Goal: Information Seeking & Learning: Compare options

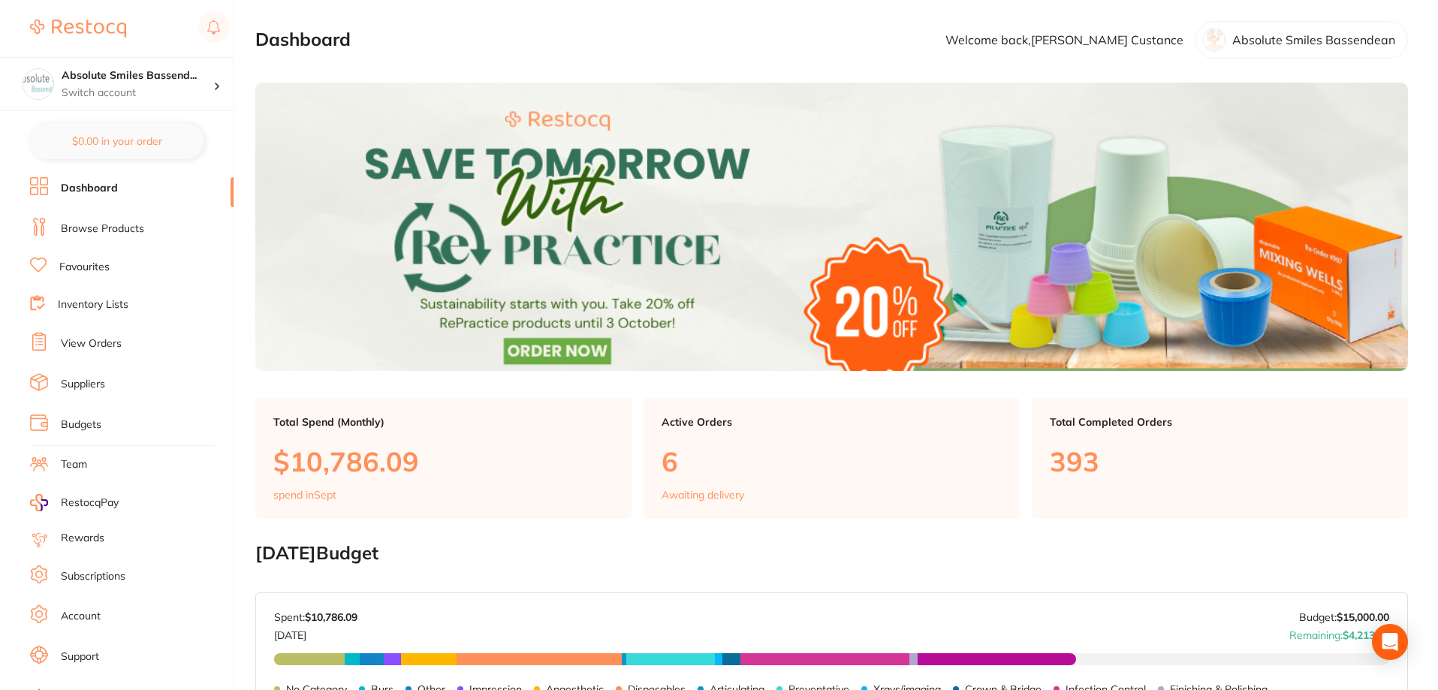
click at [94, 266] on link "Favourites" at bounding box center [84, 267] width 50 height 15
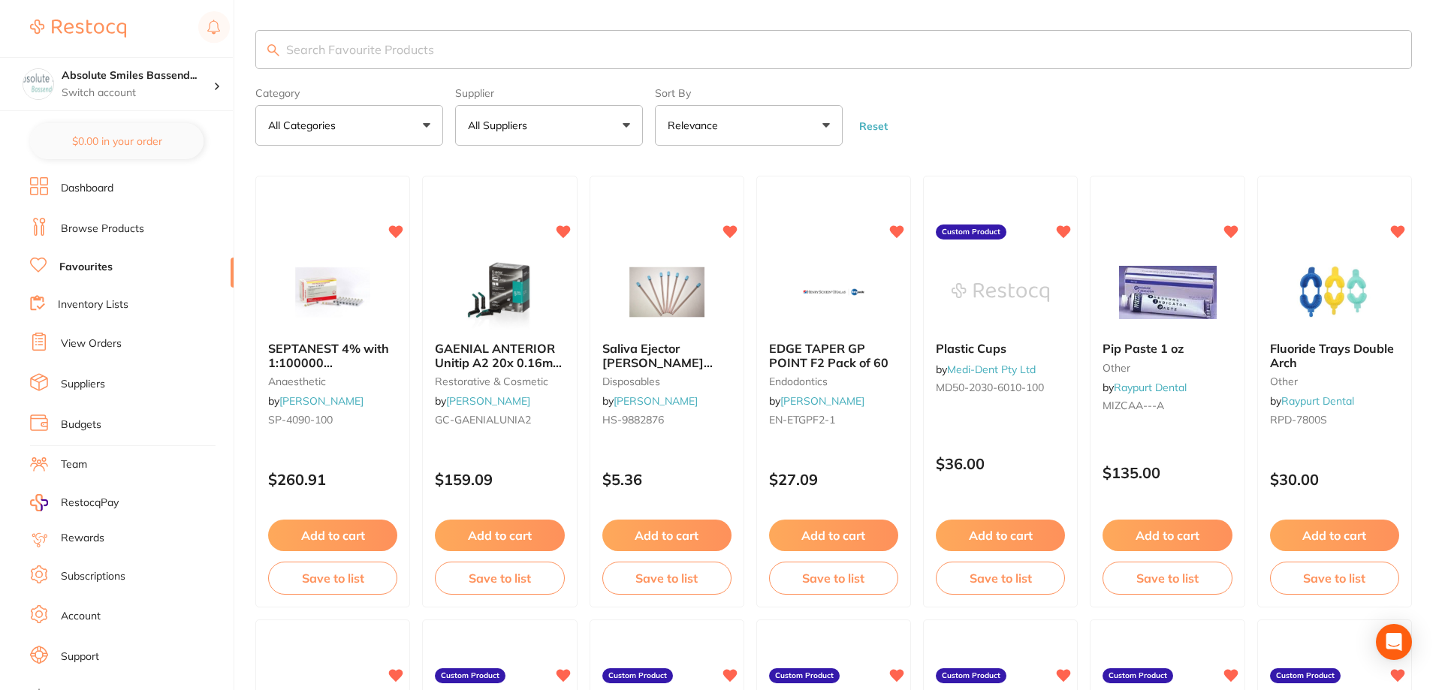
click at [386, 47] on input "search" at bounding box center [833, 49] width 1156 height 39
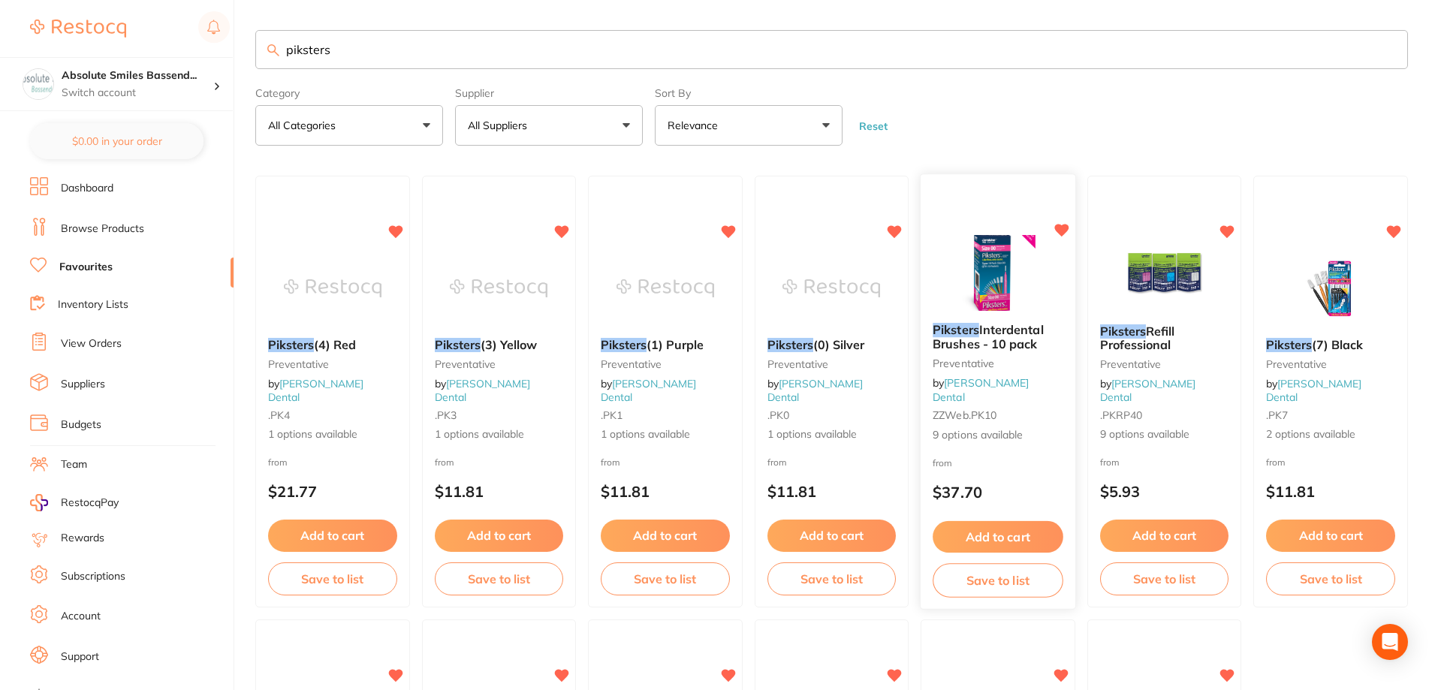
click at [1010, 458] on div "from $37.70" at bounding box center [998, 482] width 155 height 54
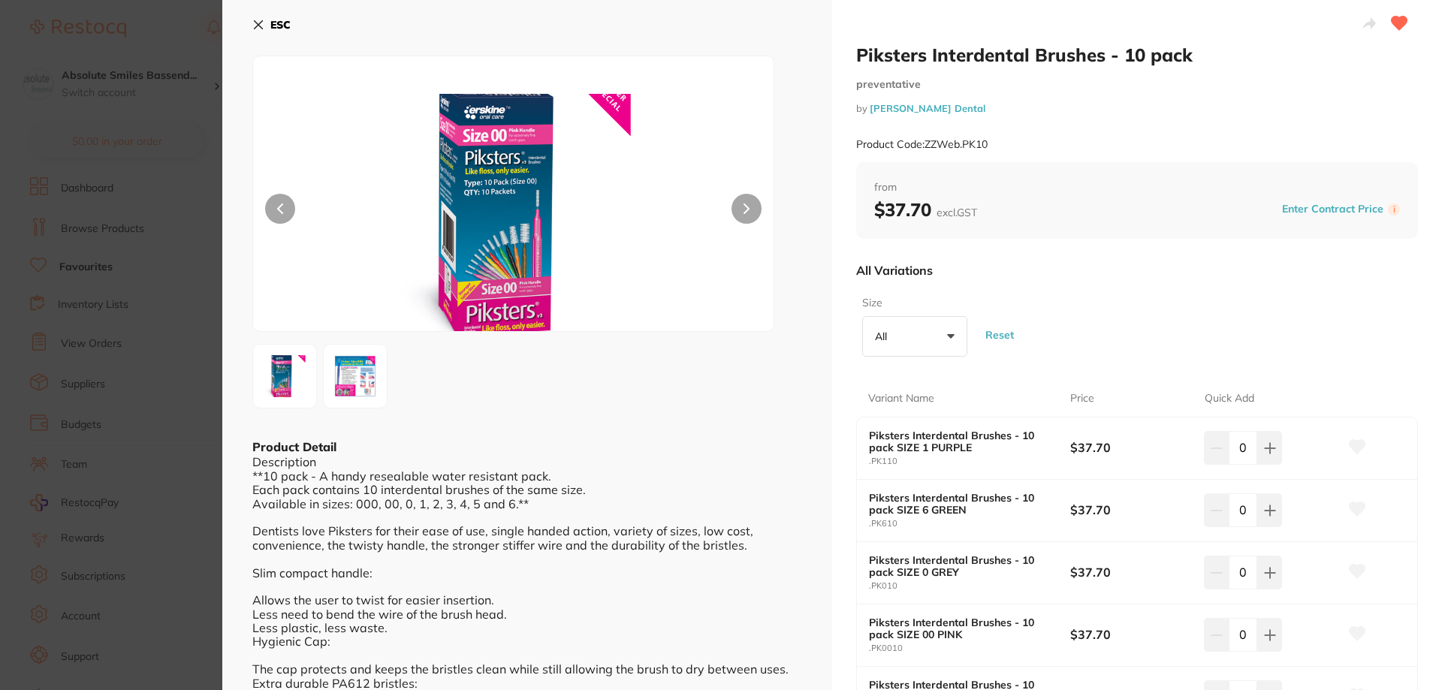
click at [282, 23] on b "ESC" at bounding box center [280, 25] width 20 height 14
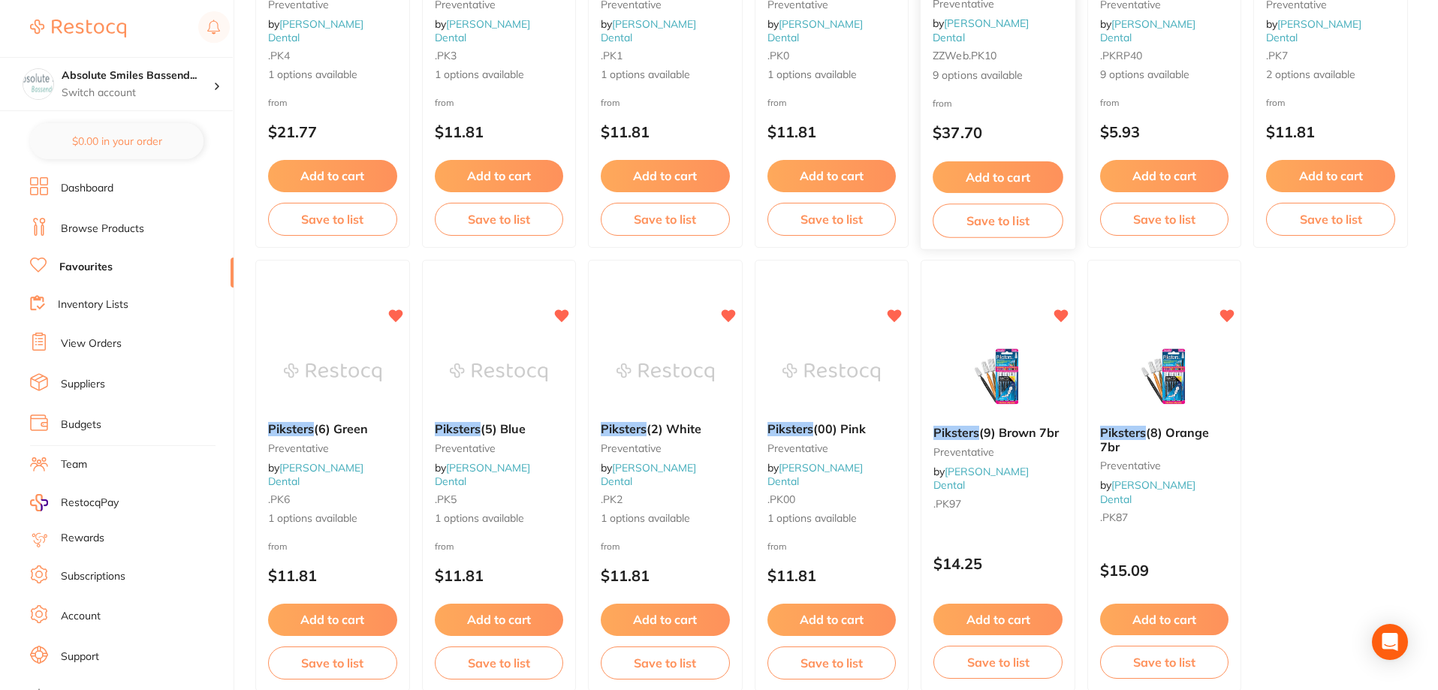
scroll to position [364, 0]
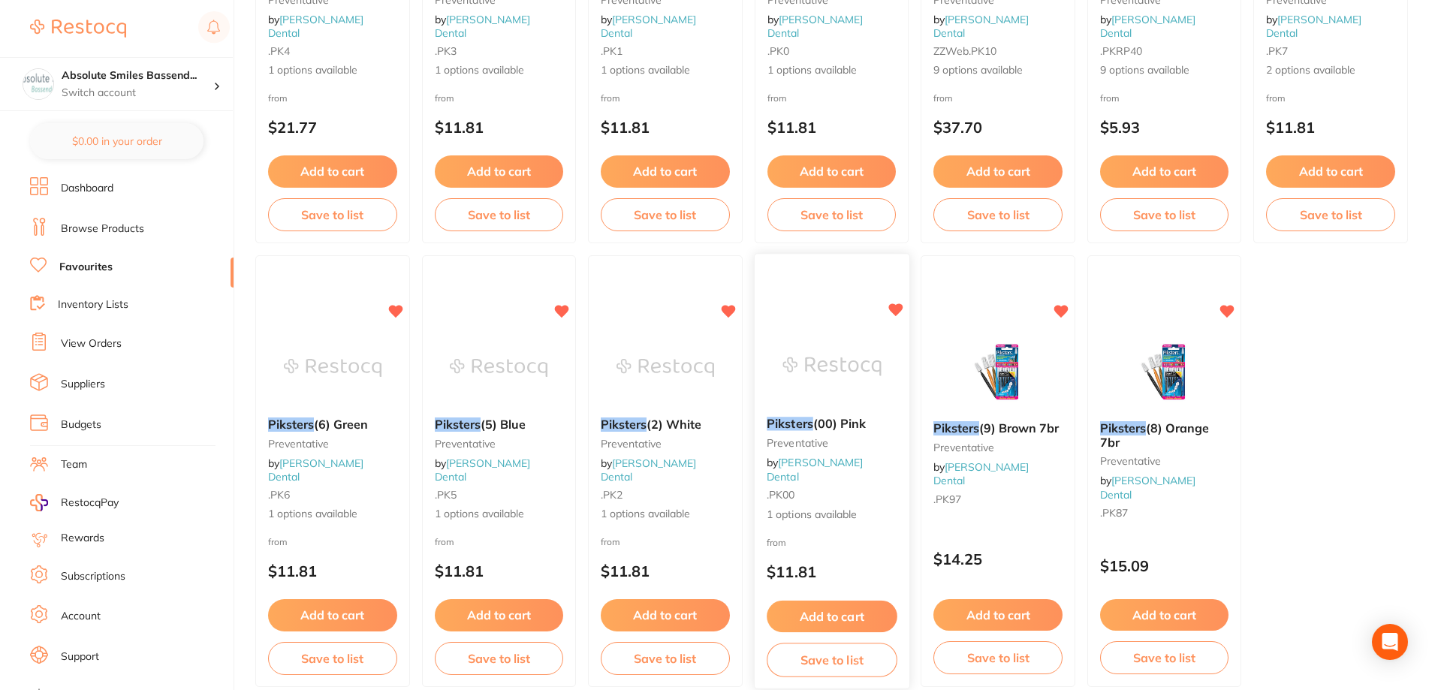
click at [825, 535] on div "from $11.81" at bounding box center [832, 562] width 155 height 54
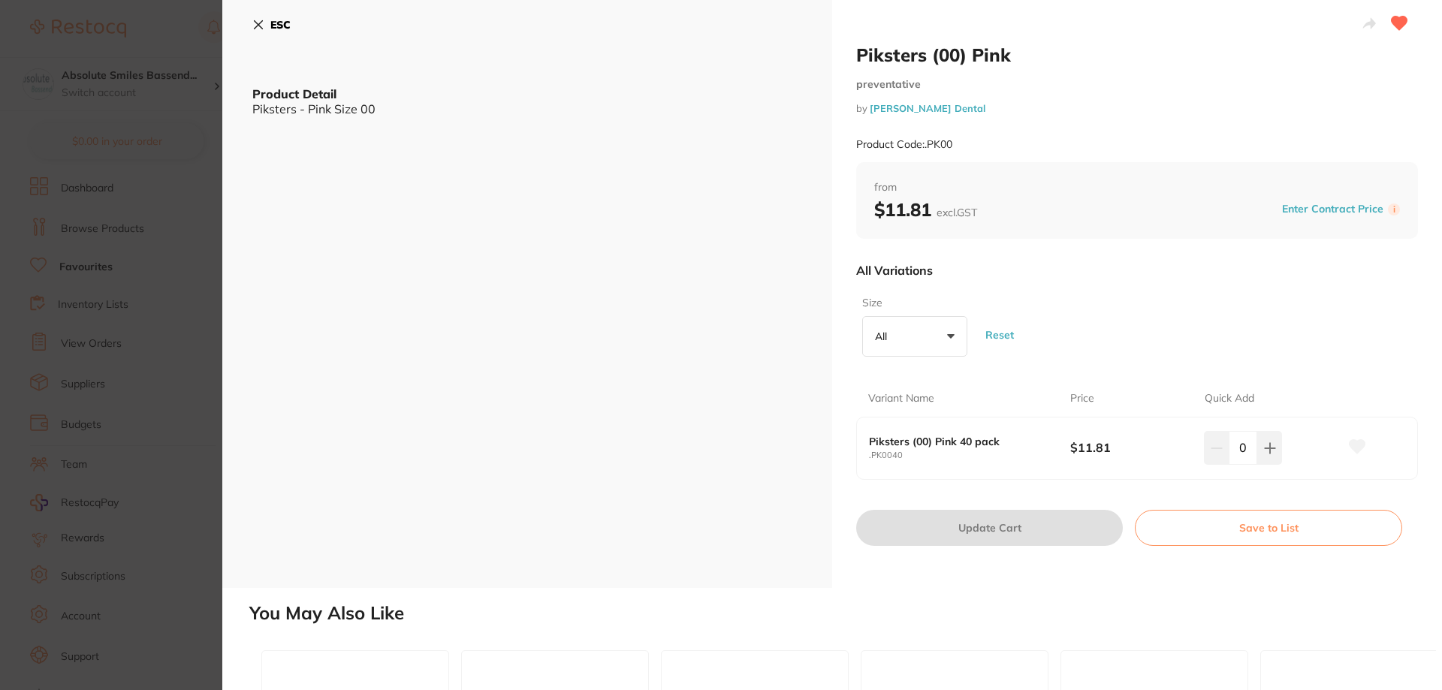
click at [268, 17] on button "ESC" at bounding box center [271, 25] width 38 height 26
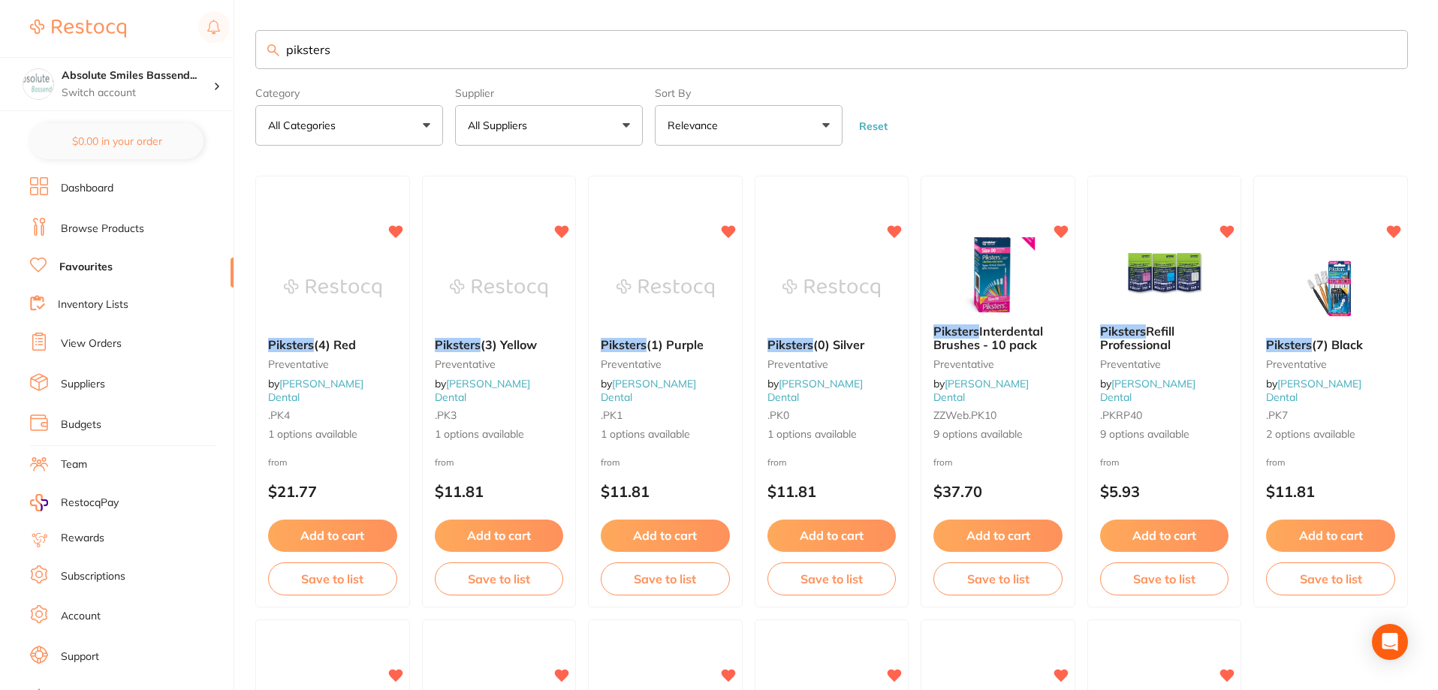
drag, startPoint x: 338, startPoint y: 48, endPoint x: 263, endPoint y: 25, distance: 78.6
click at [259, 35] on input "piksters" at bounding box center [831, 49] width 1153 height 39
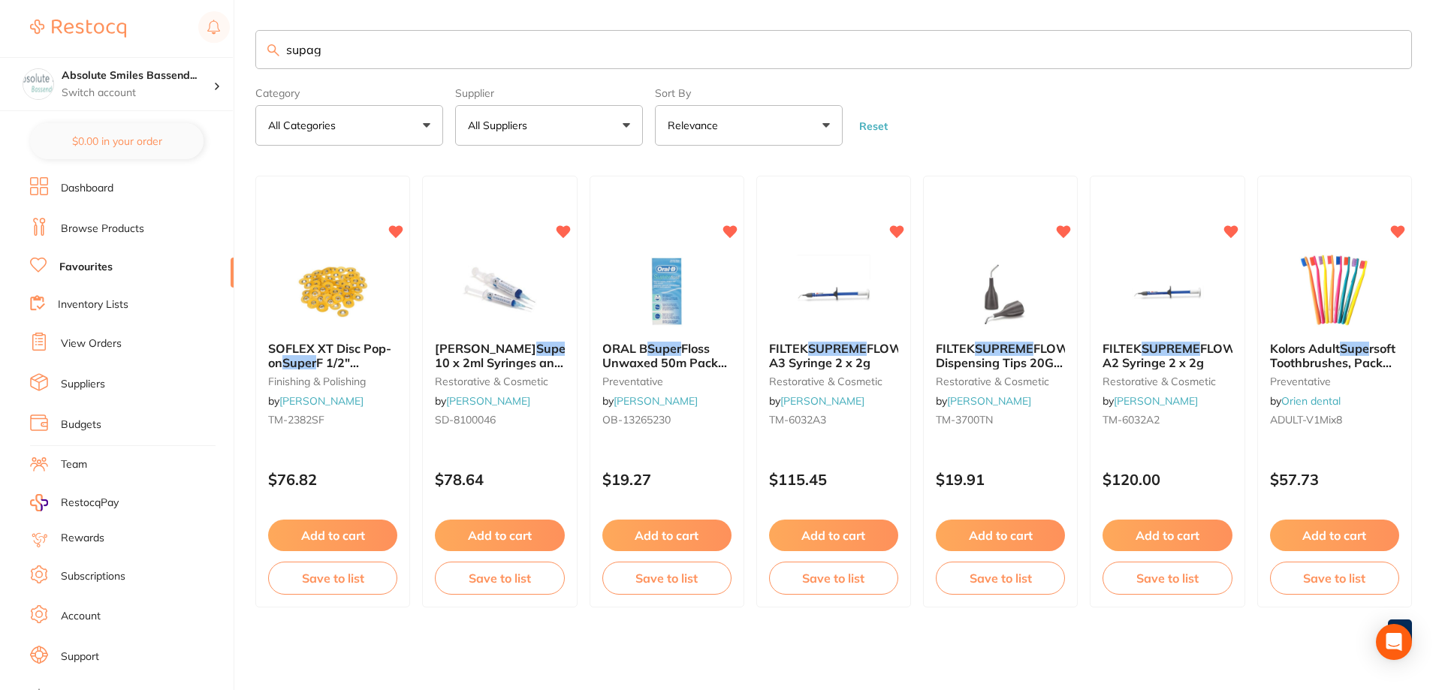
type input "supagr"
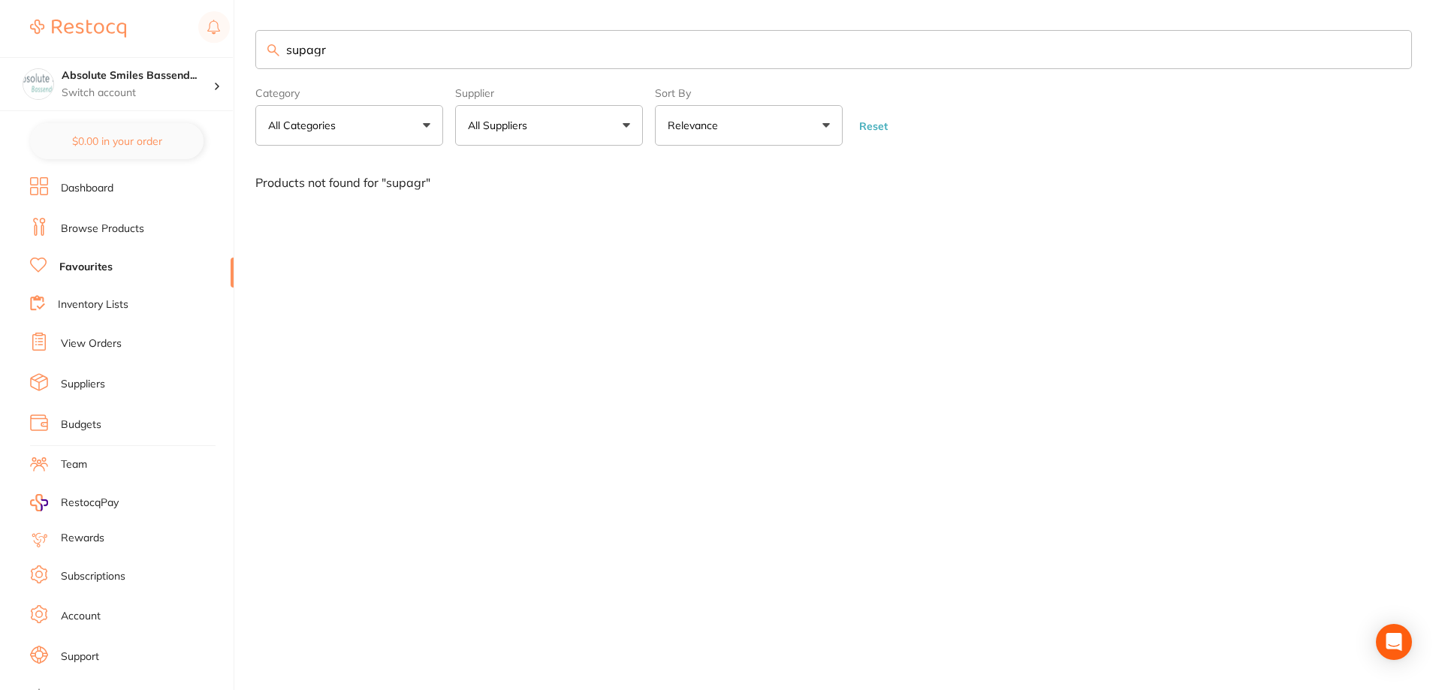
drag, startPoint x: 332, startPoint y: 49, endPoint x: 250, endPoint y: 46, distance: 81.9
click at [250, 48] on div "$0.00 Absolute Smiles Bassend... Switch account Absolute Smiles Bassendean $0.0…" at bounding box center [721, 345] width 1442 height 690
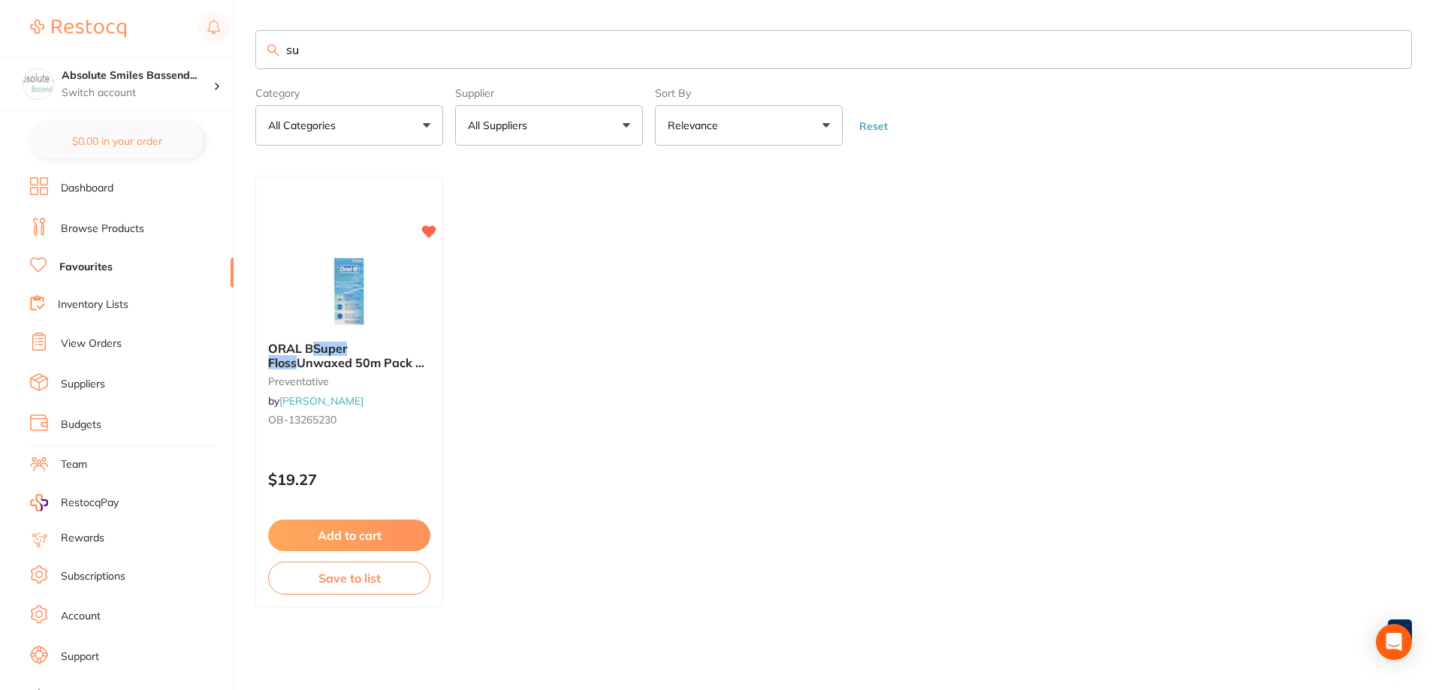
type input "s"
type input "o"
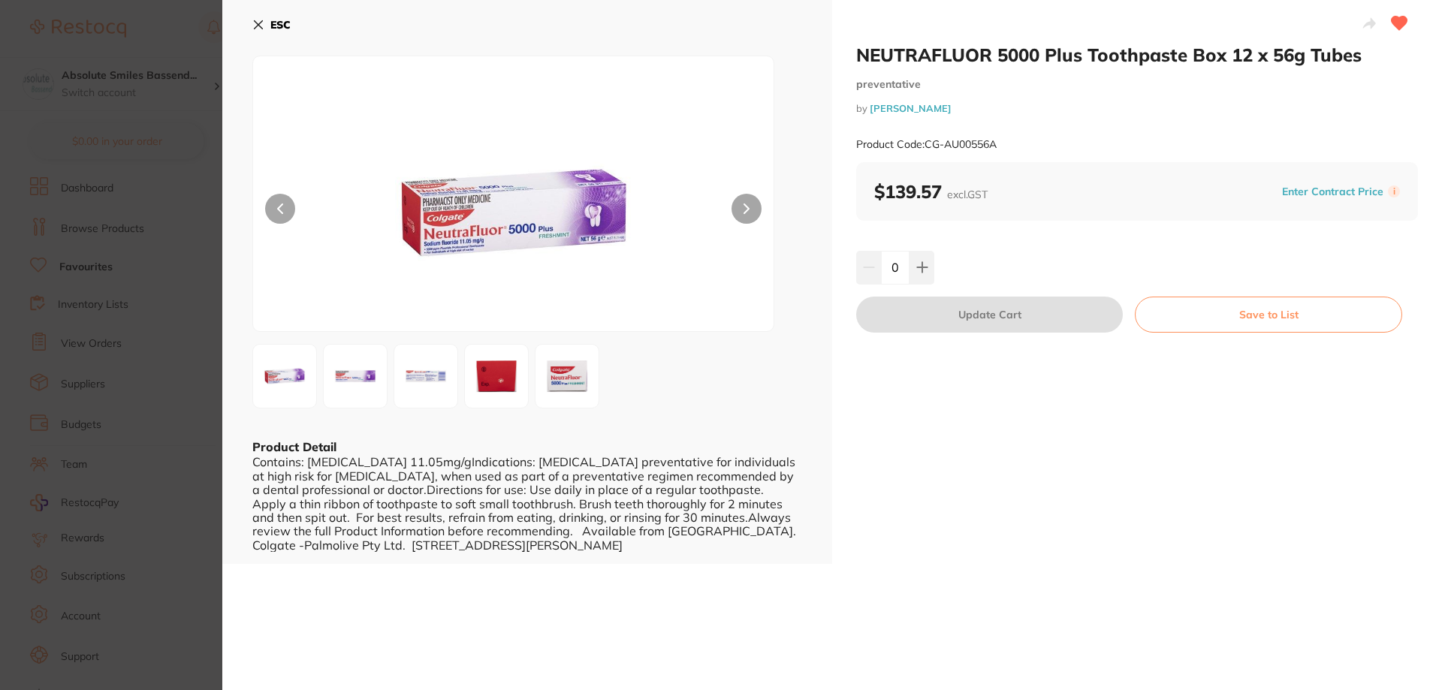
drag, startPoint x: 297, startPoint y: 29, endPoint x: 287, endPoint y: 27, distance: 10.0
click at [294, 28] on div "ESC" at bounding box center [527, 34] width 550 height 44
click at [287, 26] on b "ESC" at bounding box center [280, 25] width 20 height 14
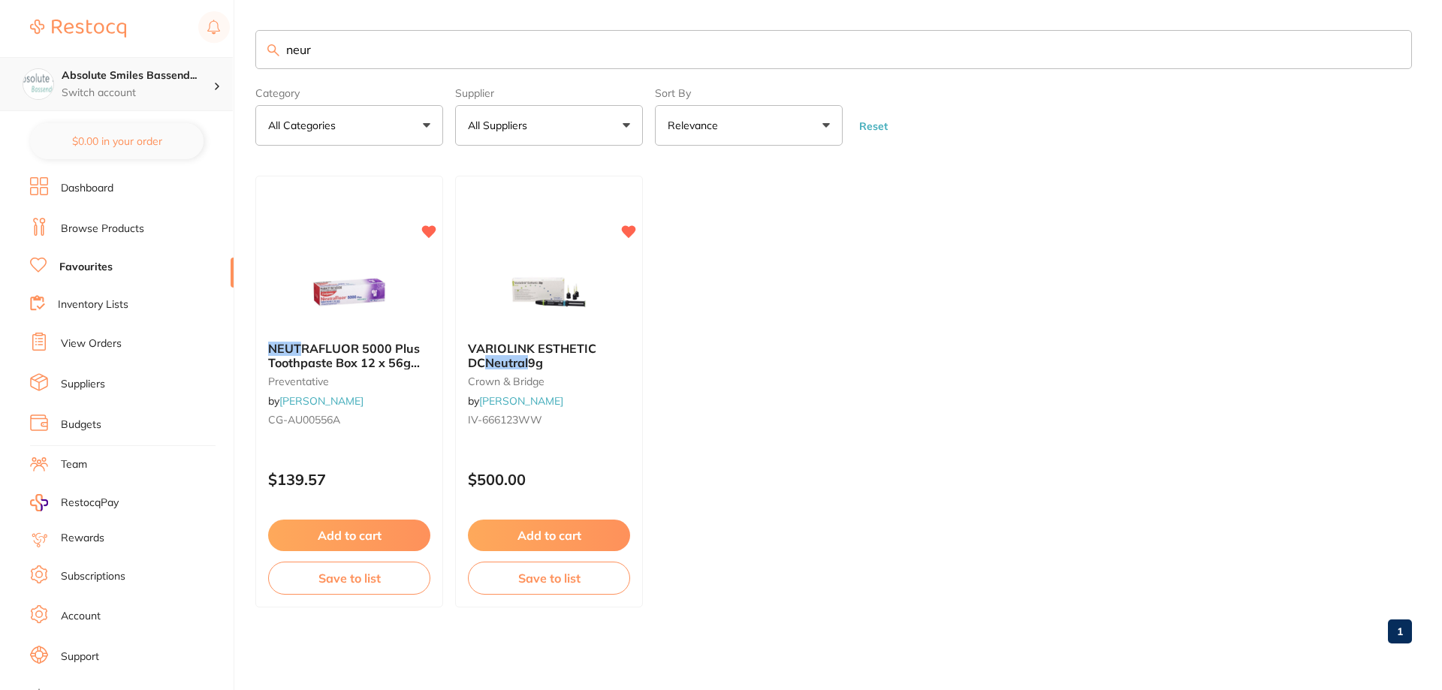
scroll to position [1, 0]
drag, startPoint x: 381, startPoint y: 61, endPoint x: 208, endPoint y: 59, distance: 172.7
click at [208, 59] on div "$0.00 Absolute Smiles Bassend... Switch account Absolute Smiles Bassendean $0.0…" at bounding box center [721, 345] width 1442 height 690
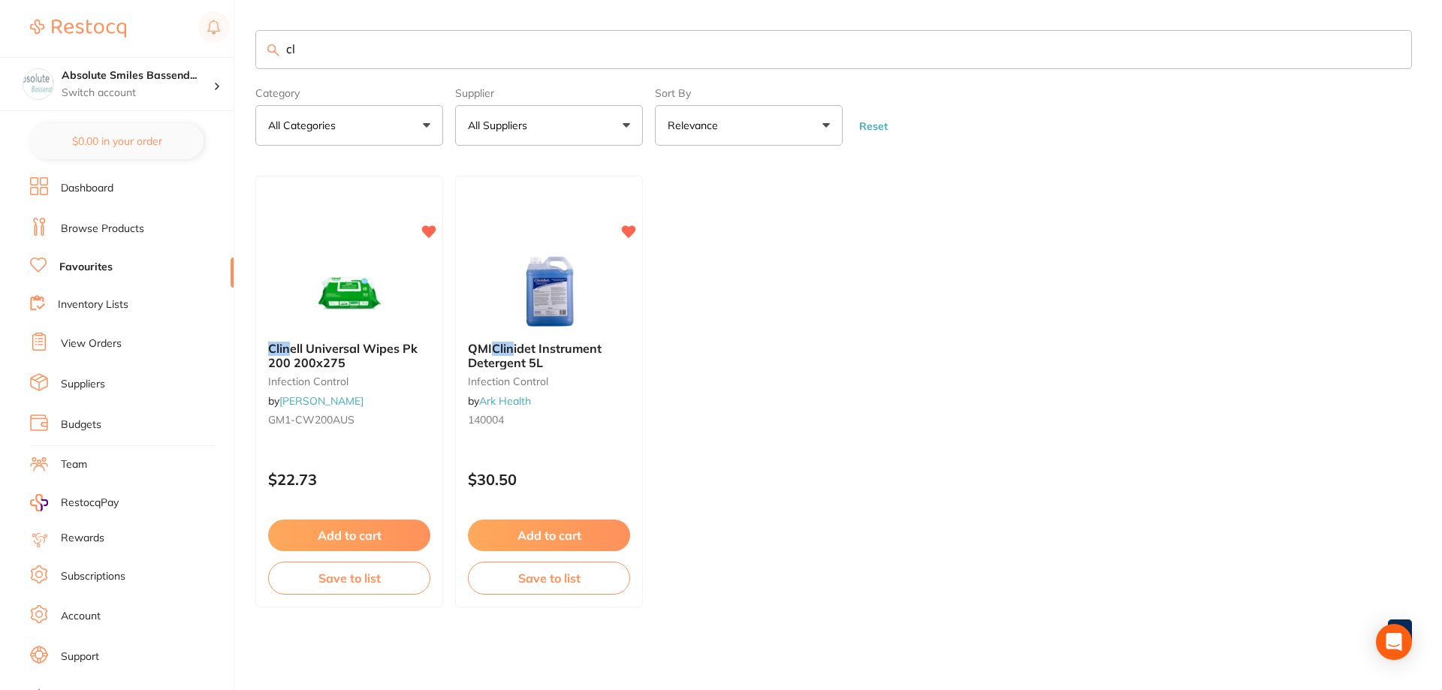
type input "c"
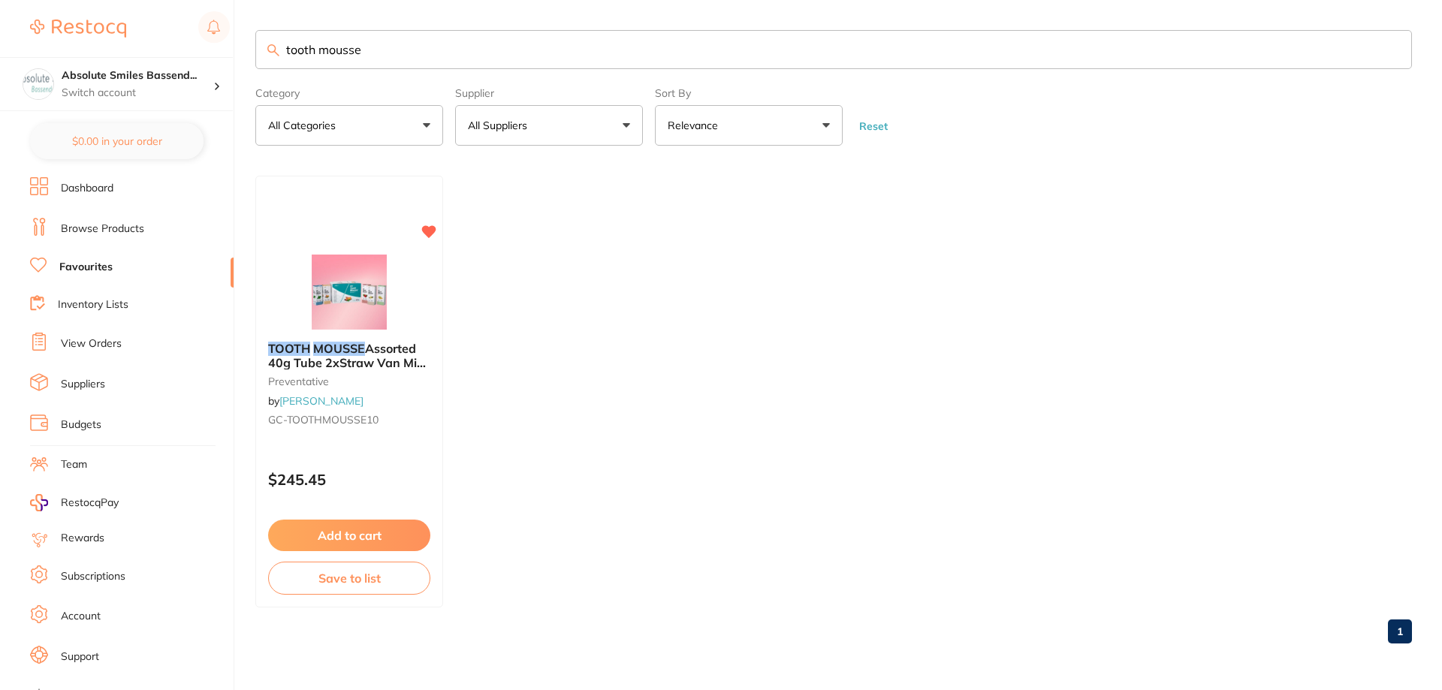
click at [397, 447] on div "TOOTH MOUSSE Assorted 40g Tube 2xStraw Van Mint Melon Tfrutti preventative by […" at bounding box center [349, 392] width 188 height 432
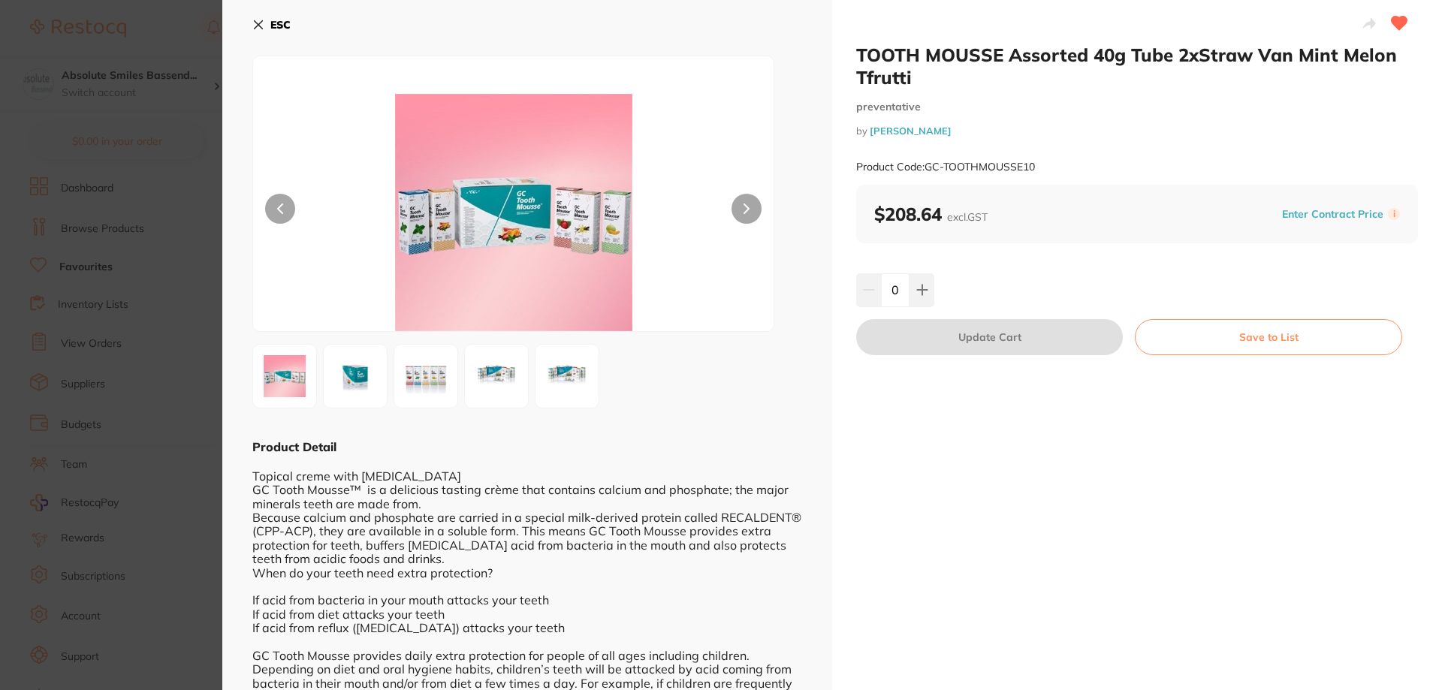
click at [280, 22] on b "ESC" at bounding box center [280, 25] width 20 height 14
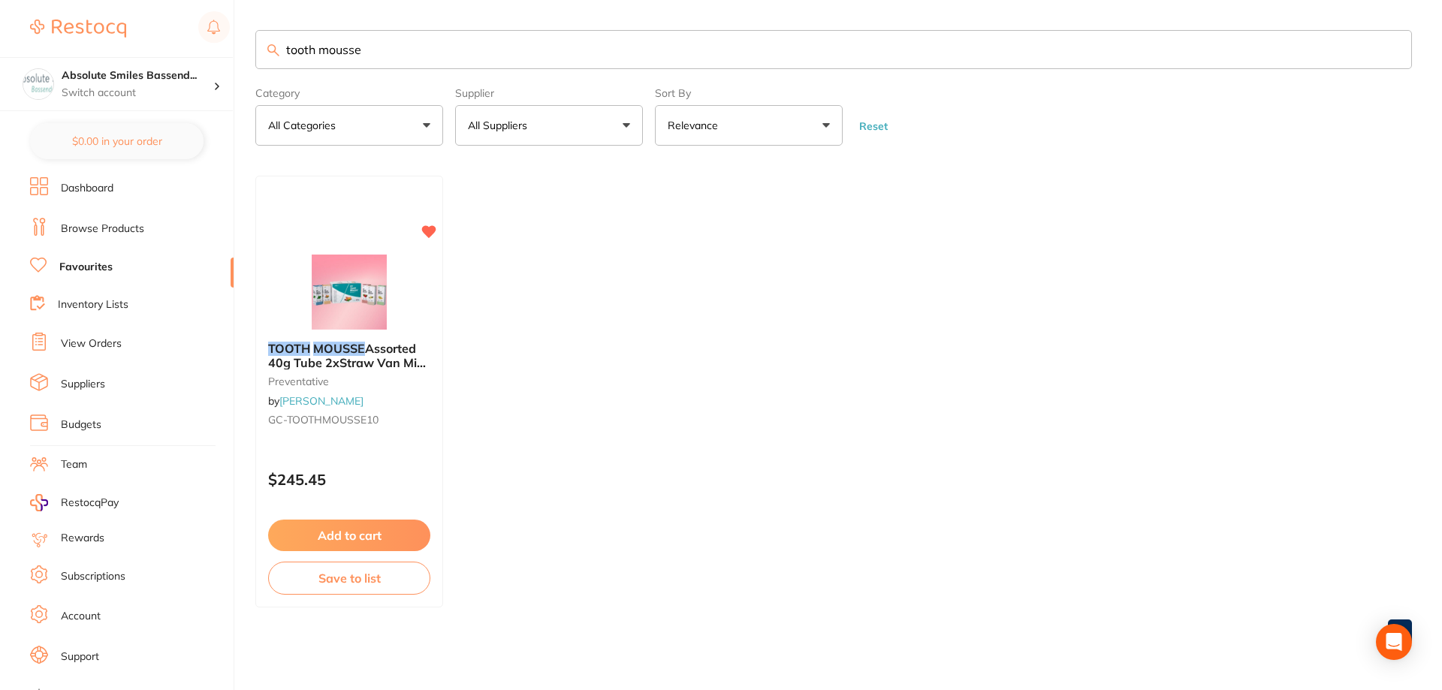
drag, startPoint x: 406, startPoint y: 46, endPoint x: 261, endPoint y: 23, distance: 146.0
click at [231, 44] on div "$0.00 Absolute Smiles Bassend... Switch account Absolute Smiles Bassendean $0.0…" at bounding box center [721, 345] width 1442 height 690
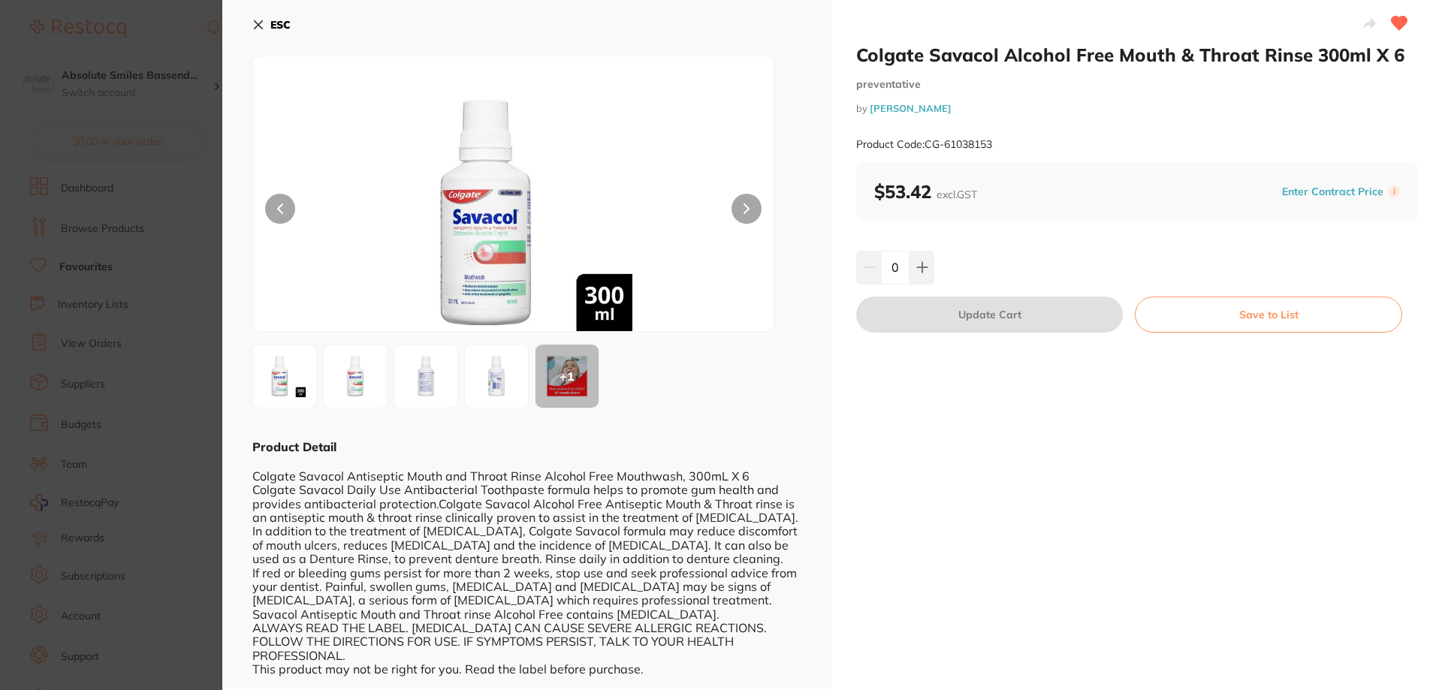
click at [291, 26] on div "ESC" at bounding box center [527, 34] width 550 height 44
click at [273, 24] on b "ESC" at bounding box center [280, 25] width 20 height 14
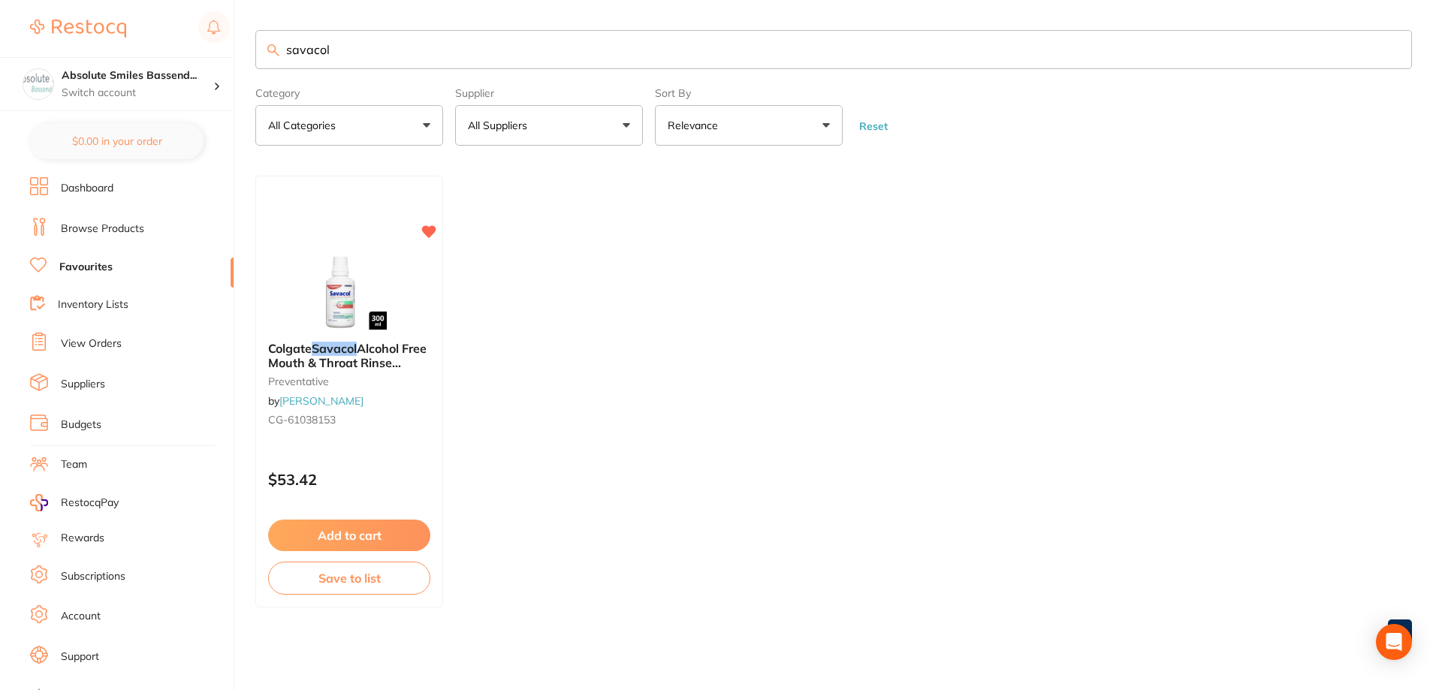
drag, startPoint x: 336, startPoint y: 56, endPoint x: 265, endPoint y: 59, distance: 70.7
click at [265, 59] on input "savacol" at bounding box center [833, 49] width 1156 height 39
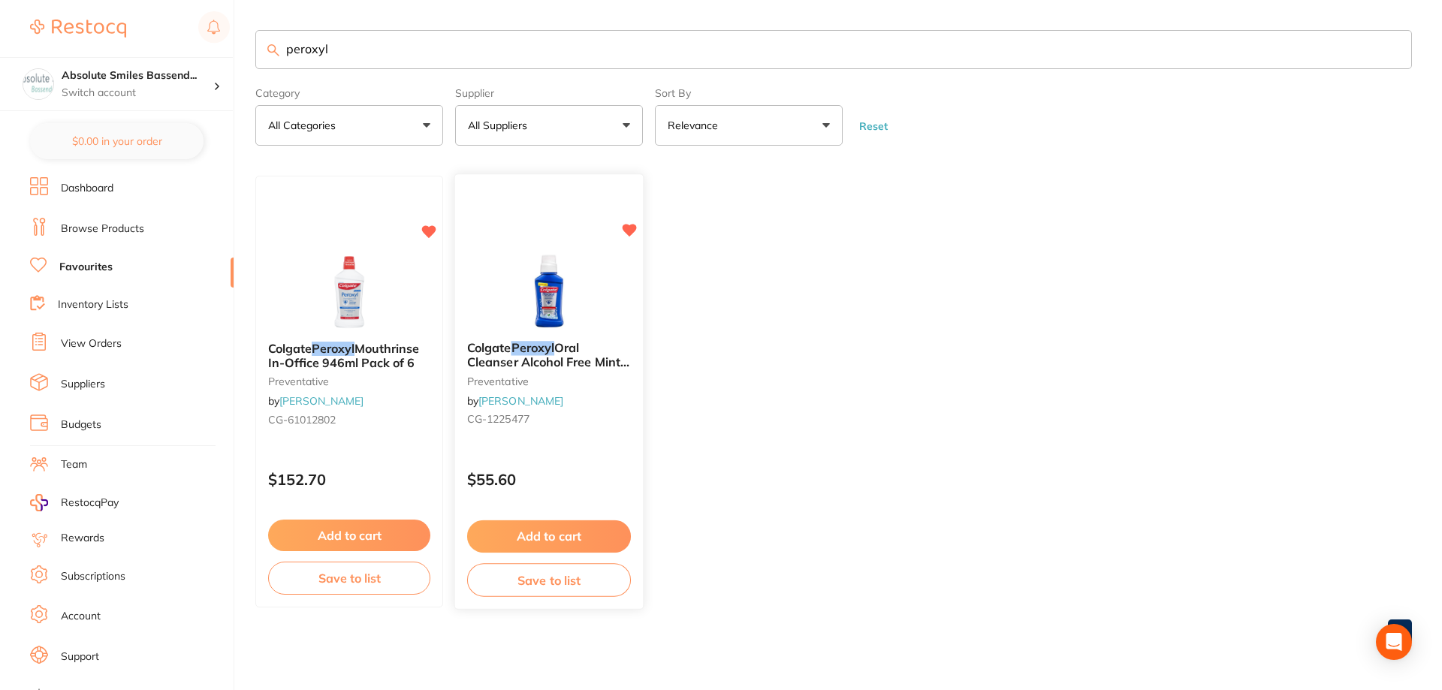
click at [593, 472] on p "$55.60" at bounding box center [549, 480] width 164 height 17
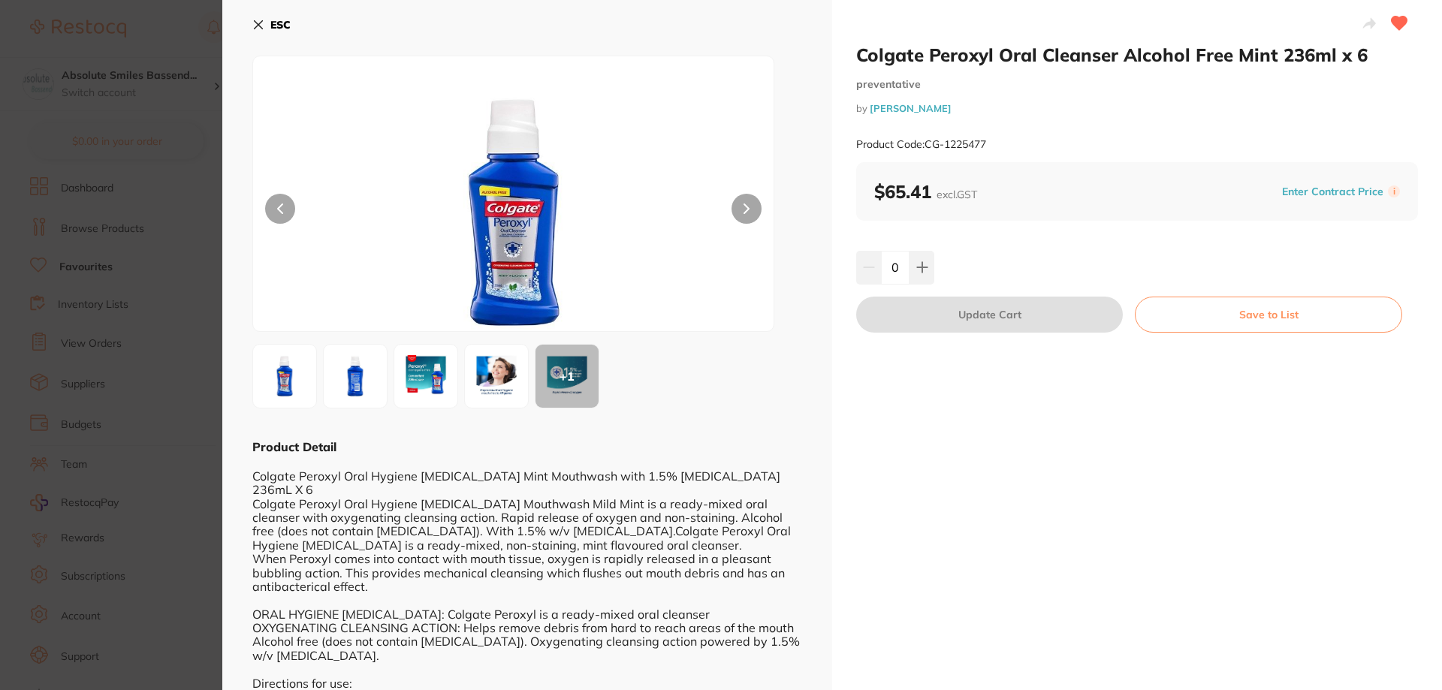
click at [290, 21] on b "ESC" at bounding box center [280, 25] width 20 height 14
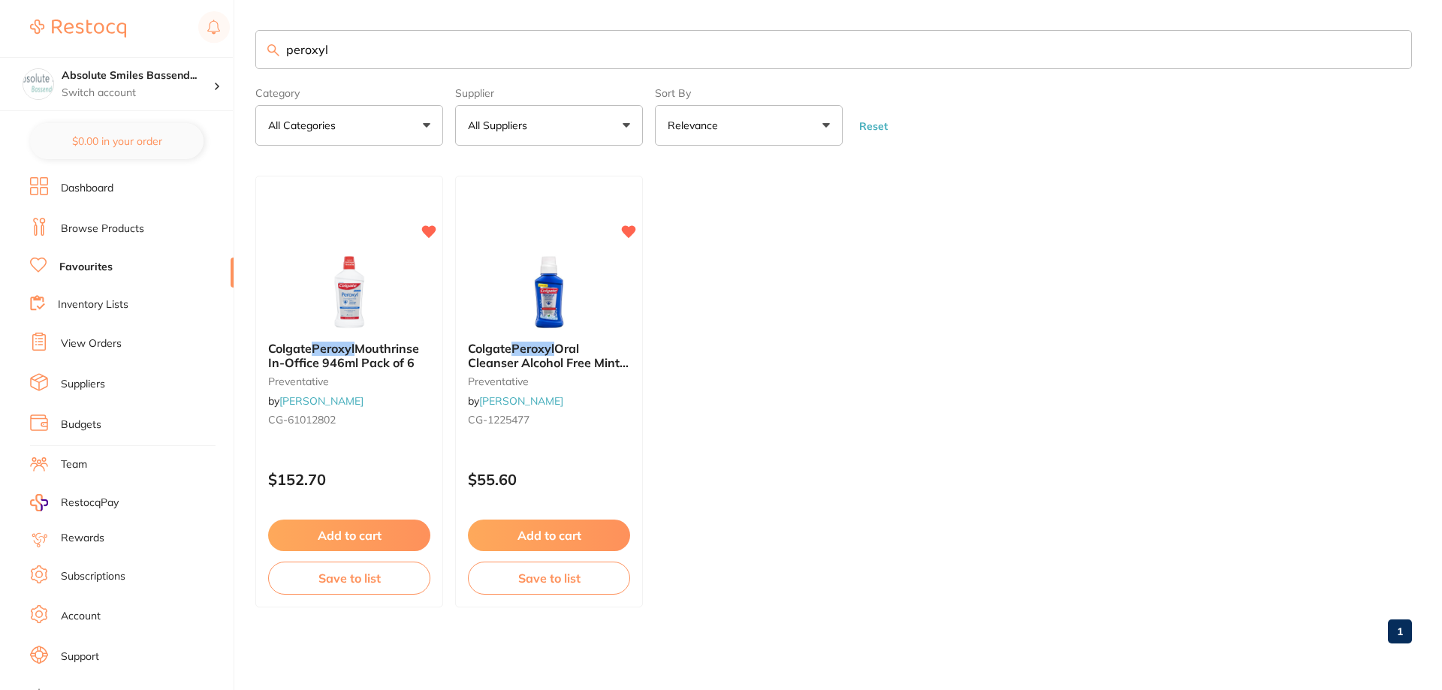
drag, startPoint x: 412, startPoint y: 47, endPoint x: 260, endPoint y: 50, distance: 152.5
click at [260, 52] on input "peroxyl" at bounding box center [833, 49] width 1156 height 39
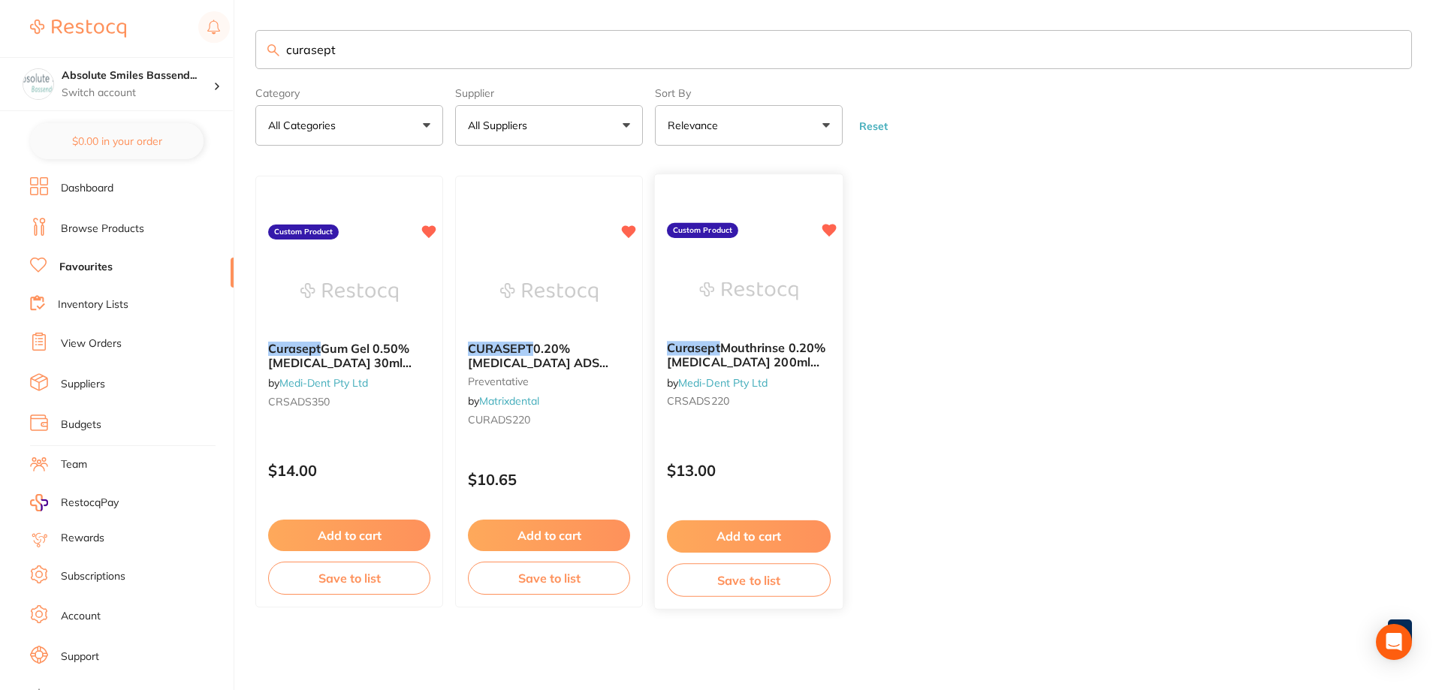
click at [801, 435] on div "Curasept Mouthrinse 0.20% [MEDICAL_DATA] 200ml Bottle by Medi-Dent Pty Ltd CRSA…" at bounding box center [749, 392] width 190 height 436
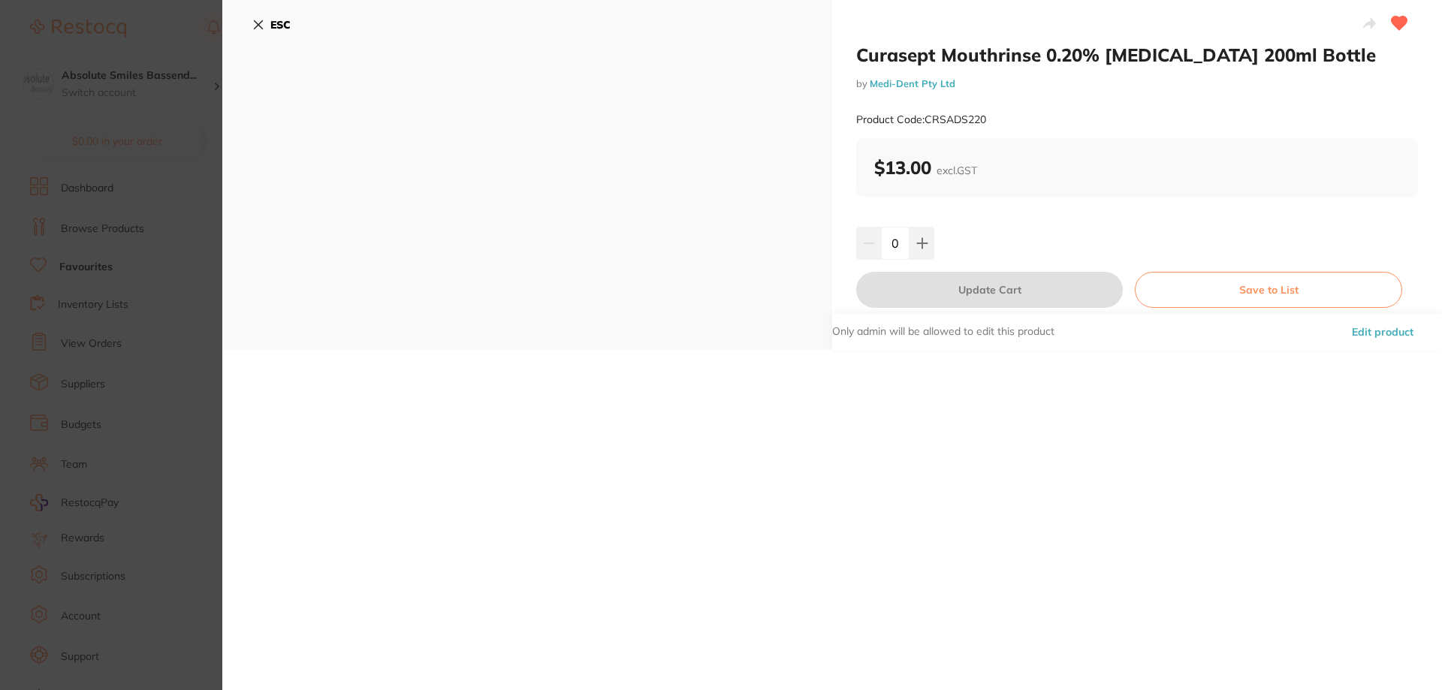
click at [274, 25] on b "ESC" at bounding box center [280, 25] width 20 height 14
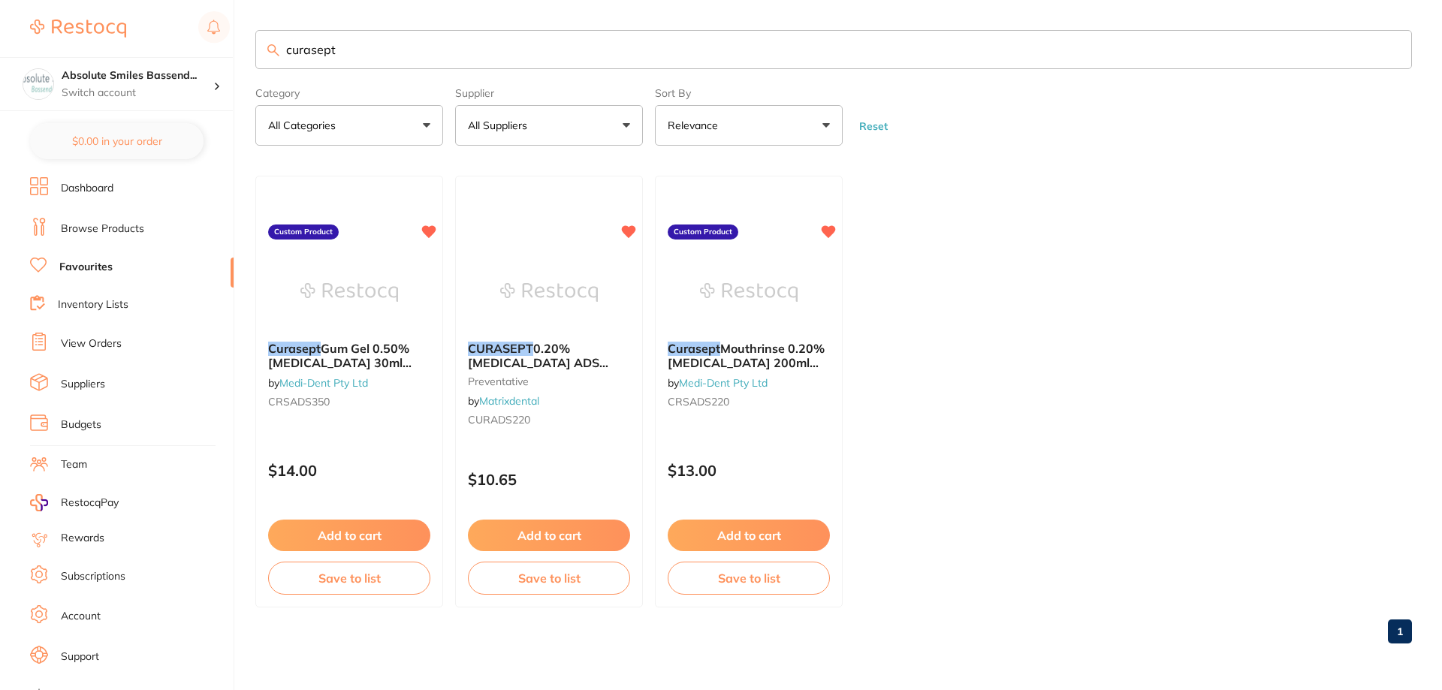
drag, startPoint x: 305, startPoint y: 50, endPoint x: 203, endPoint y: 55, distance: 102.2
click at [203, 55] on div "$0.00 Absolute Smiles Bassend... Switch account Absolute Smiles Bassendean $0.0…" at bounding box center [721, 345] width 1442 height 690
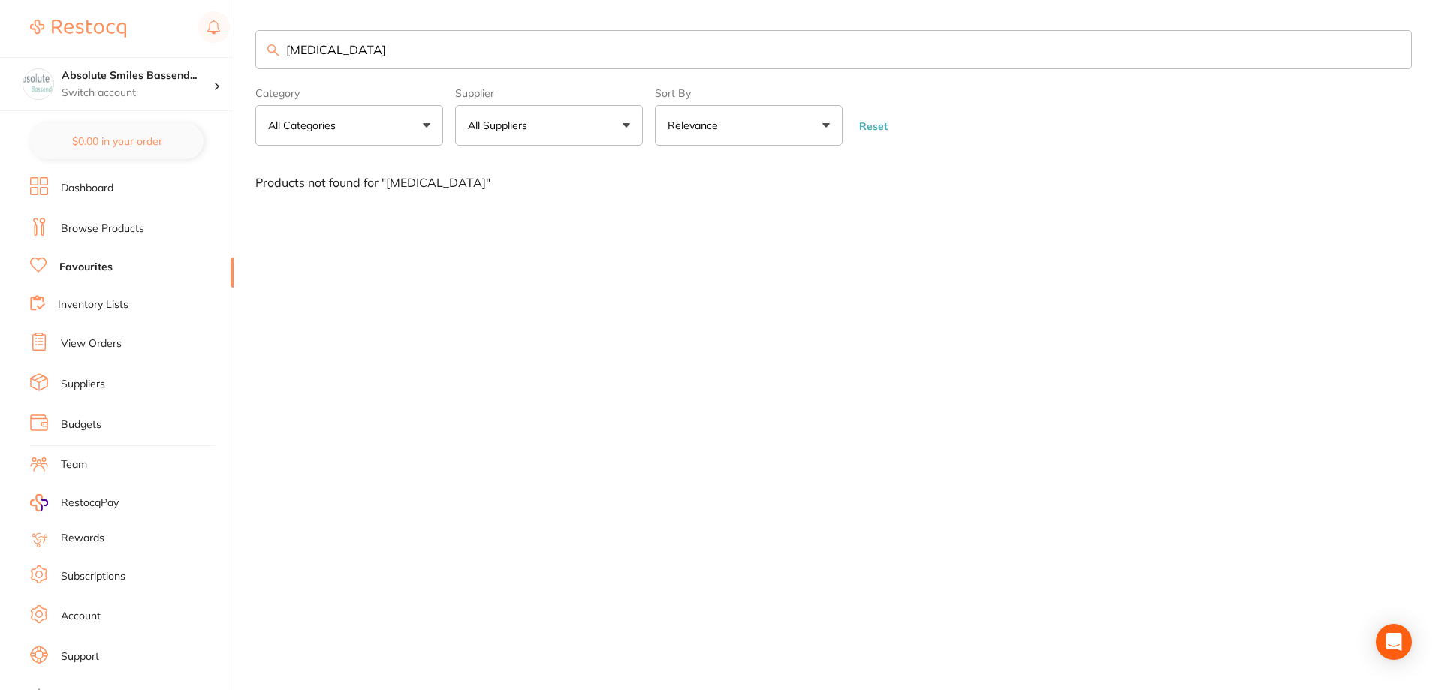
drag, startPoint x: 339, startPoint y: 46, endPoint x: 279, endPoint y: 58, distance: 62.0
click at [279, 58] on input "[MEDICAL_DATA]" at bounding box center [833, 49] width 1156 height 39
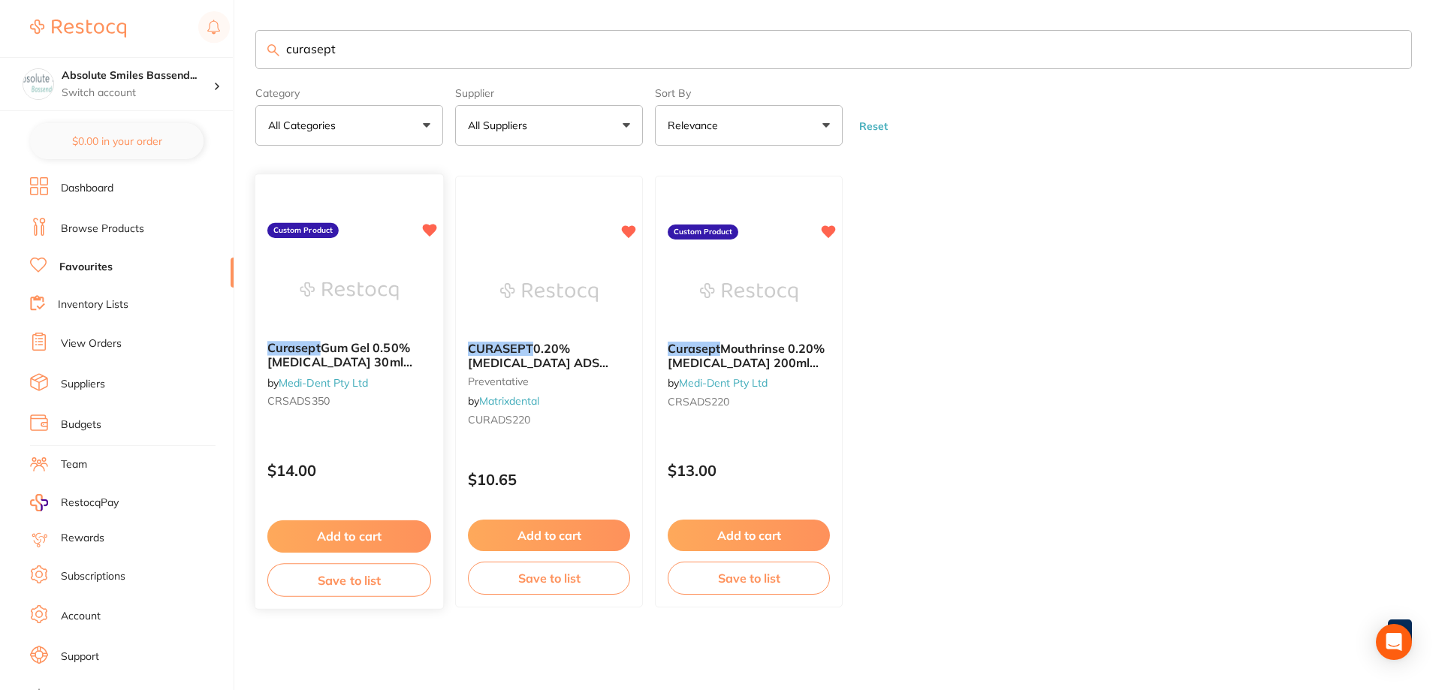
type input "curasept"
click at [382, 428] on div "Curasept Gum Gel 0.50% [MEDICAL_DATA] 30ml Tube by Medi-Dent Pty Ltd CRSADS350 …" at bounding box center [349, 392] width 188 height 432
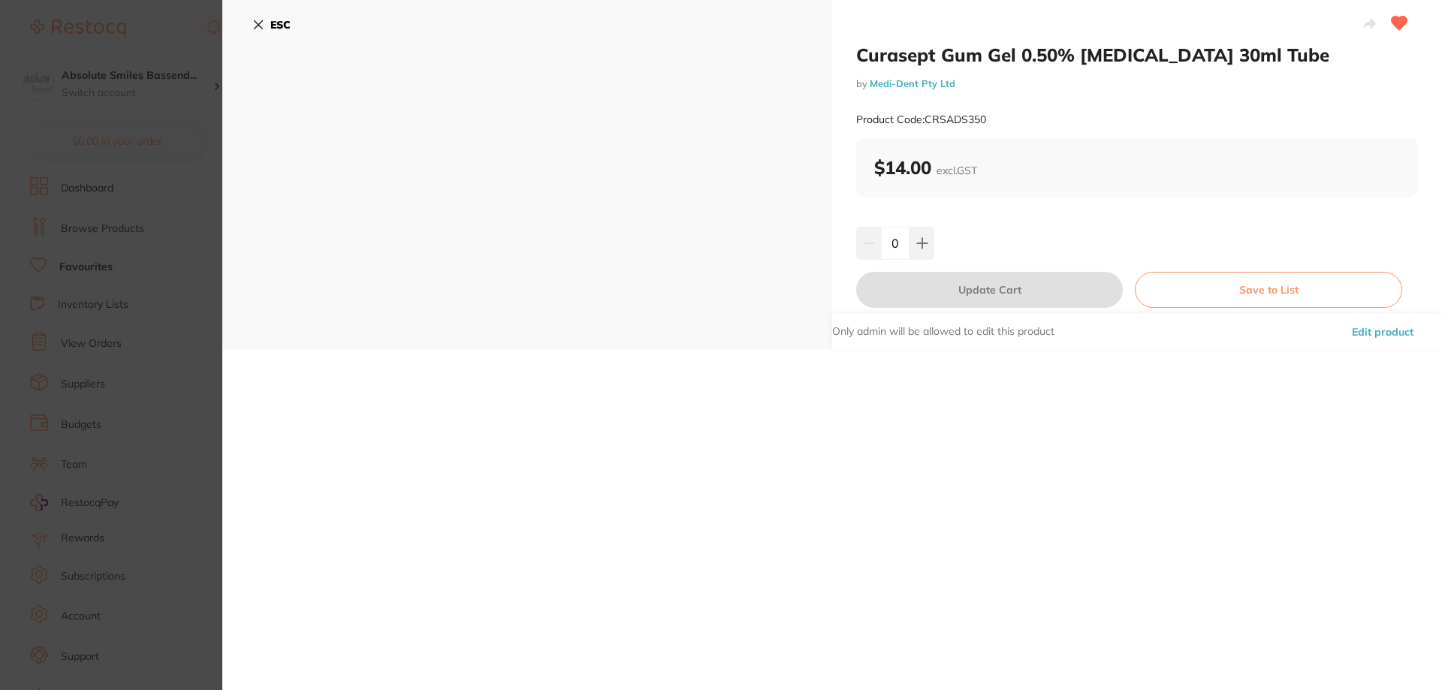
click at [281, 26] on b "ESC" at bounding box center [280, 25] width 20 height 14
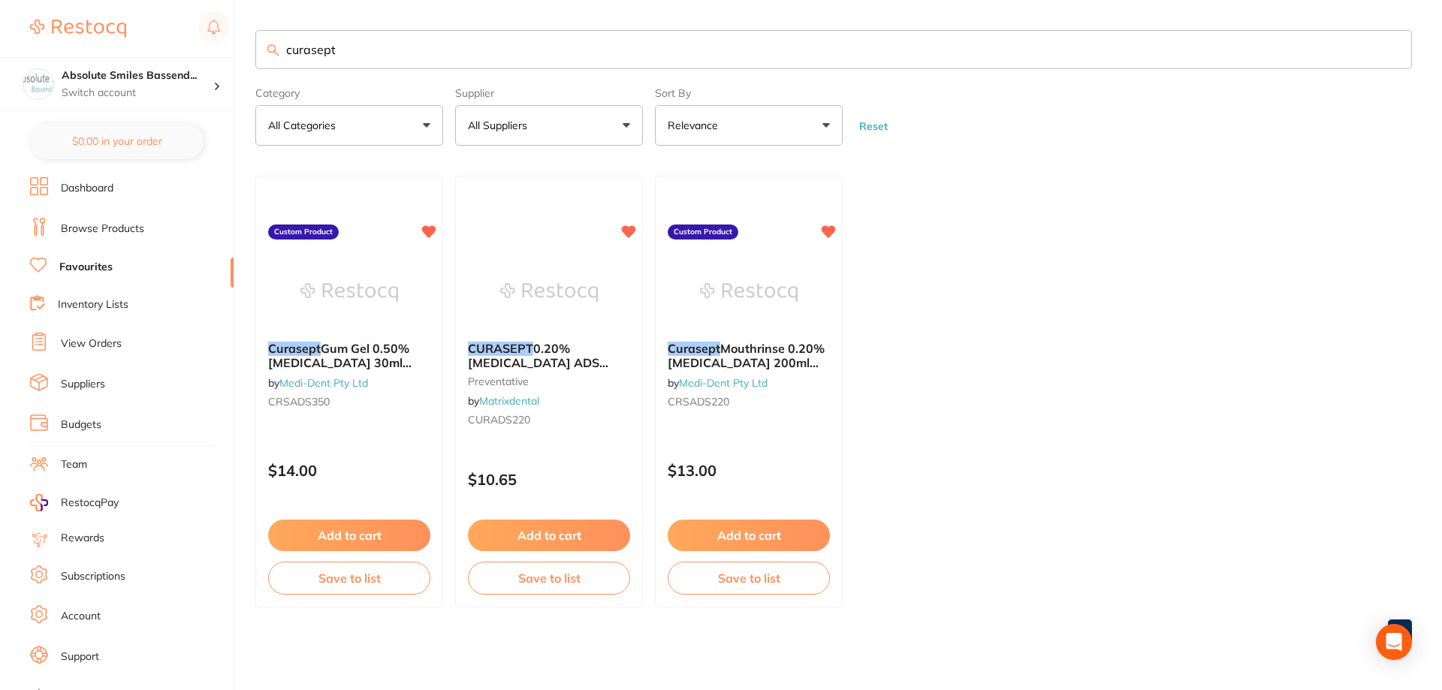
click at [353, 436] on div "Curasept Gum Gel 0.50% [MEDICAL_DATA] 30ml Tube by Medi-Dent Pty Ltd CRSADS350 …" at bounding box center [349, 392] width 188 height 432
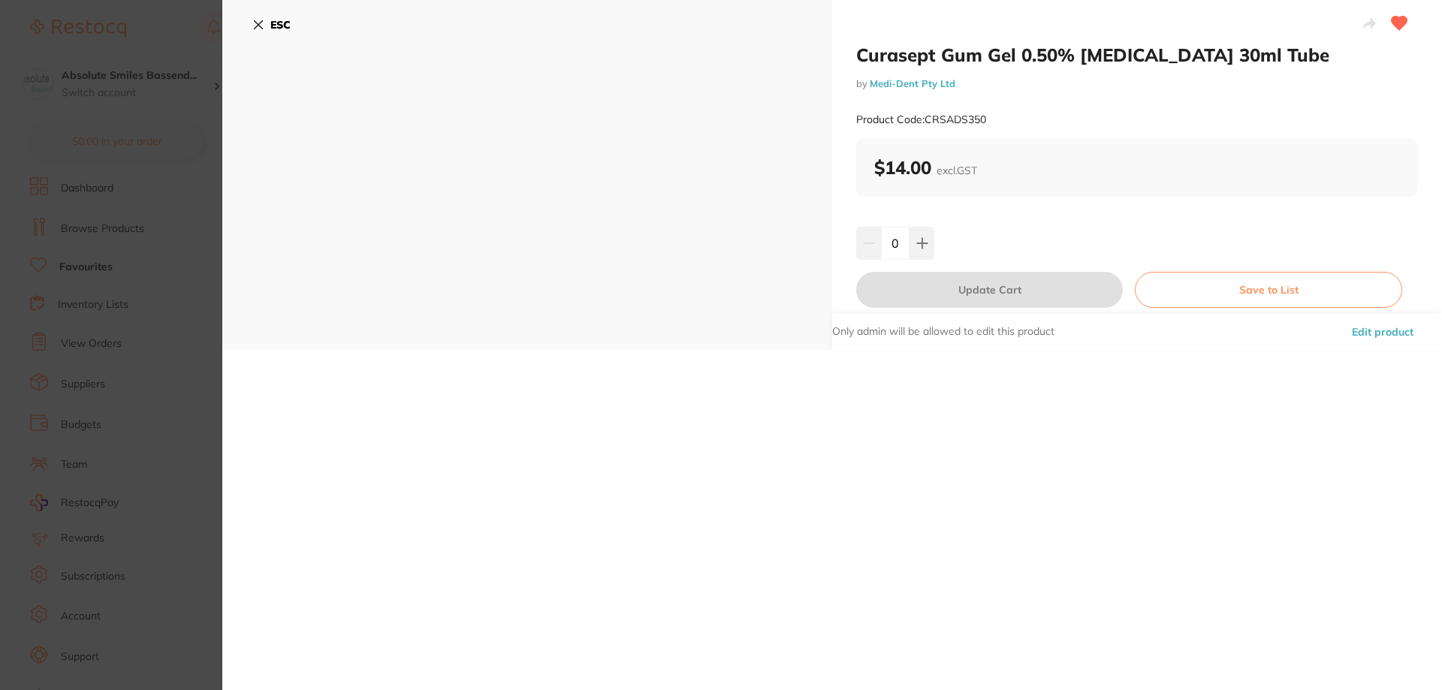
click at [278, 23] on b "ESC" at bounding box center [280, 25] width 20 height 14
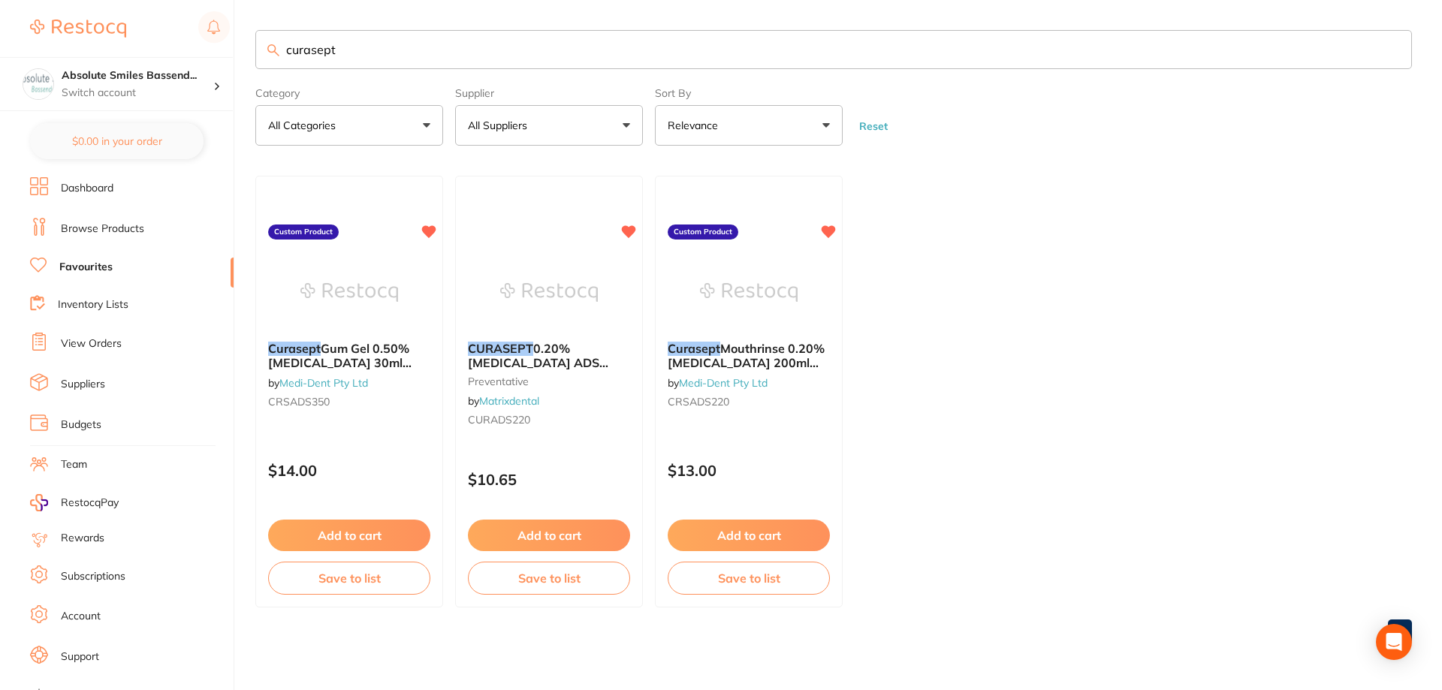
click at [527, 11] on main "curasept Category All Categories All Categories preventative Clear Category fal…" at bounding box center [848, 343] width 1187 height 686
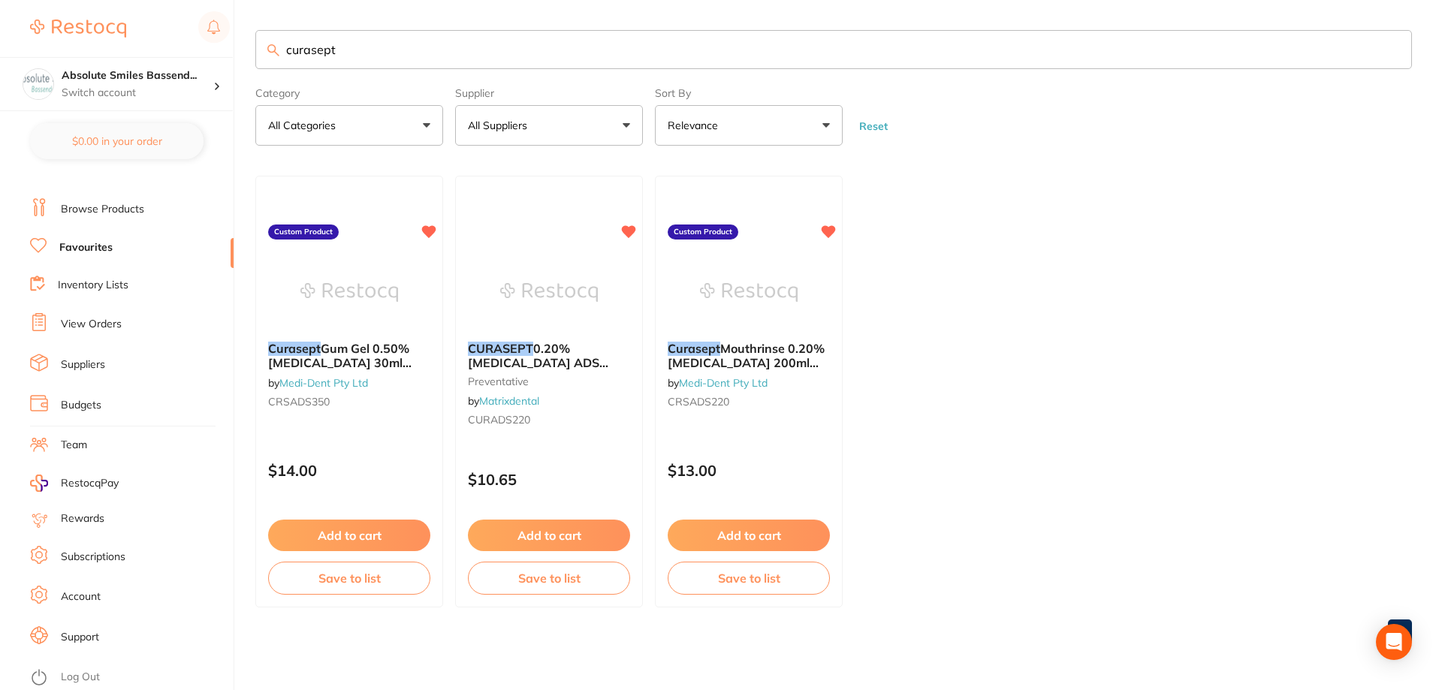
click at [89, 668] on li "Log Out" at bounding box center [129, 677] width 199 height 23
